Goal: Task Accomplishment & Management: Manage account settings

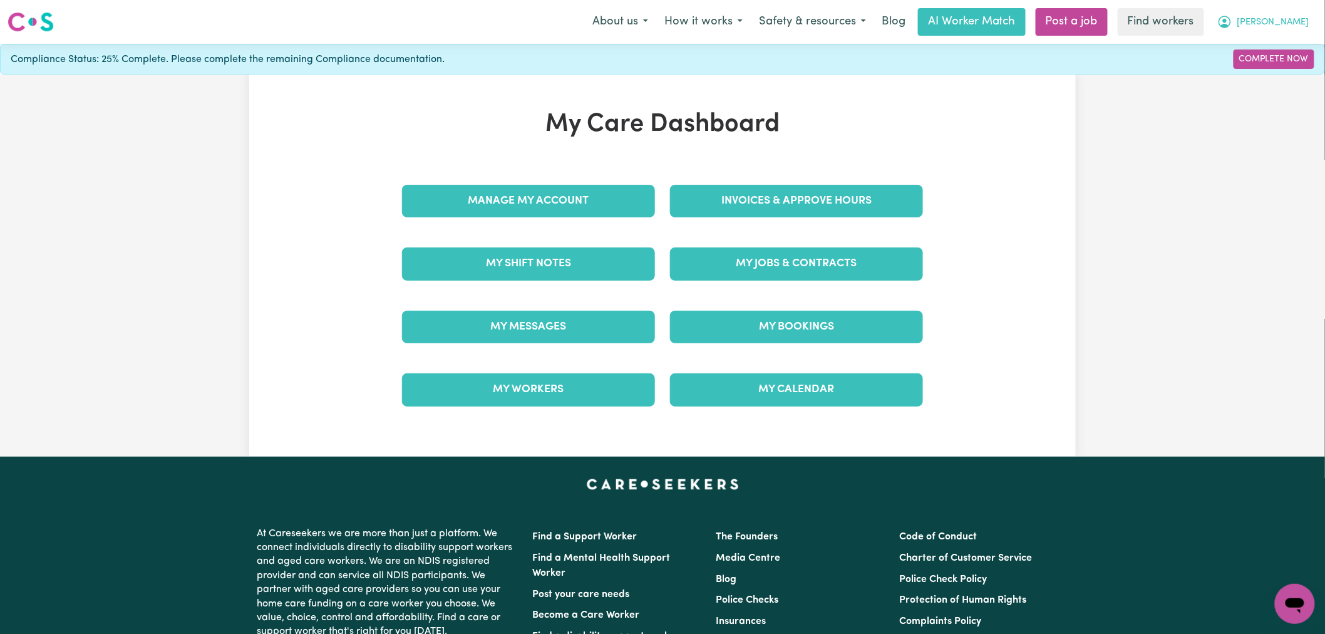
click at [1280, 17] on button "[PERSON_NAME]" at bounding box center [1263, 22] width 108 height 26
click at [1263, 73] on link "Logout" at bounding box center [1267, 72] width 99 height 24
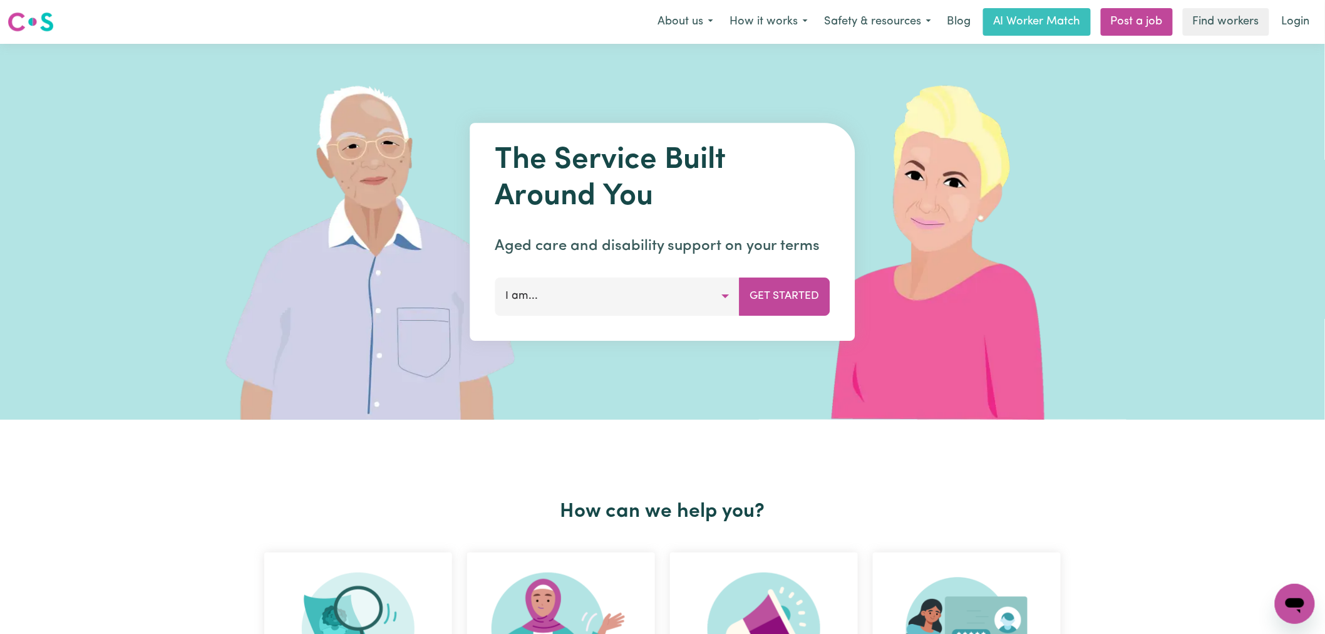
click at [1295, 38] on nav "Menu About us How it works Safety & resources Blog AI Worker Match Post a job F…" at bounding box center [662, 22] width 1325 height 44
click at [1289, 18] on link "Login" at bounding box center [1296, 22] width 43 height 28
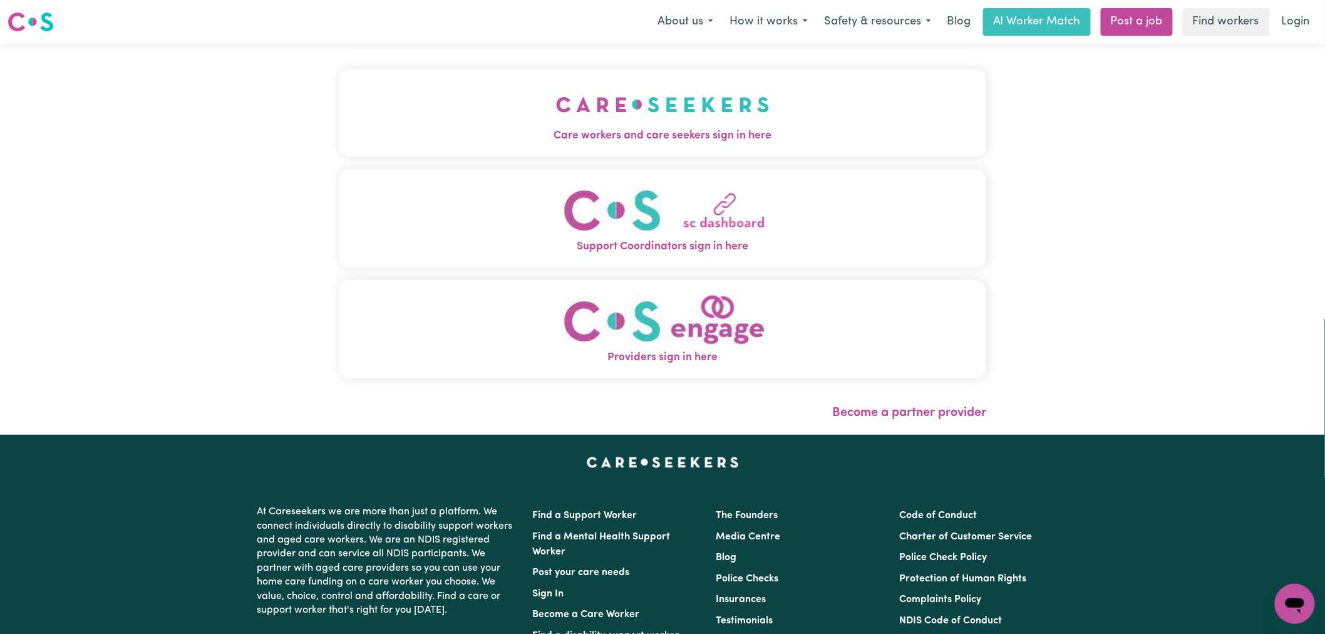
click at [546, 130] on span "Care workers and care seekers sign in here" at bounding box center [663, 136] width 648 height 16
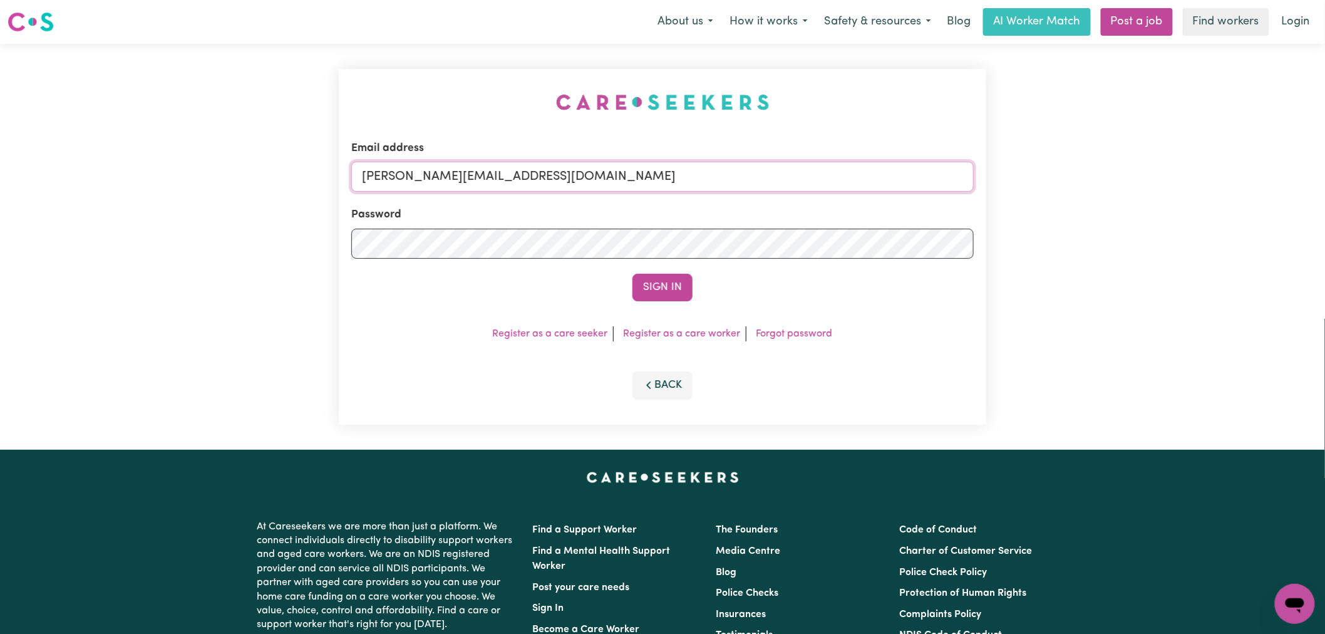
click at [521, 182] on input "[PERSON_NAME][EMAIL_ADDRESS][DOMAIN_NAME]" at bounding box center [662, 177] width 623 height 30
drag, startPoint x: 658, startPoint y: 178, endPoint x: 436, endPoint y: 172, distance: 221.8
click at [427, 162] on input "[EMAIL_ADDRESS][DOMAIN_NAME]" at bounding box center [662, 177] width 623 height 30
type input "[EMAIL_ADDRESS][DOMAIN_NAME]"
click at [673, 296] on button "Sign In" at bounding box center [663, 288] width 60 height 28
